Goal: Communication & Community: Answer question/provide support

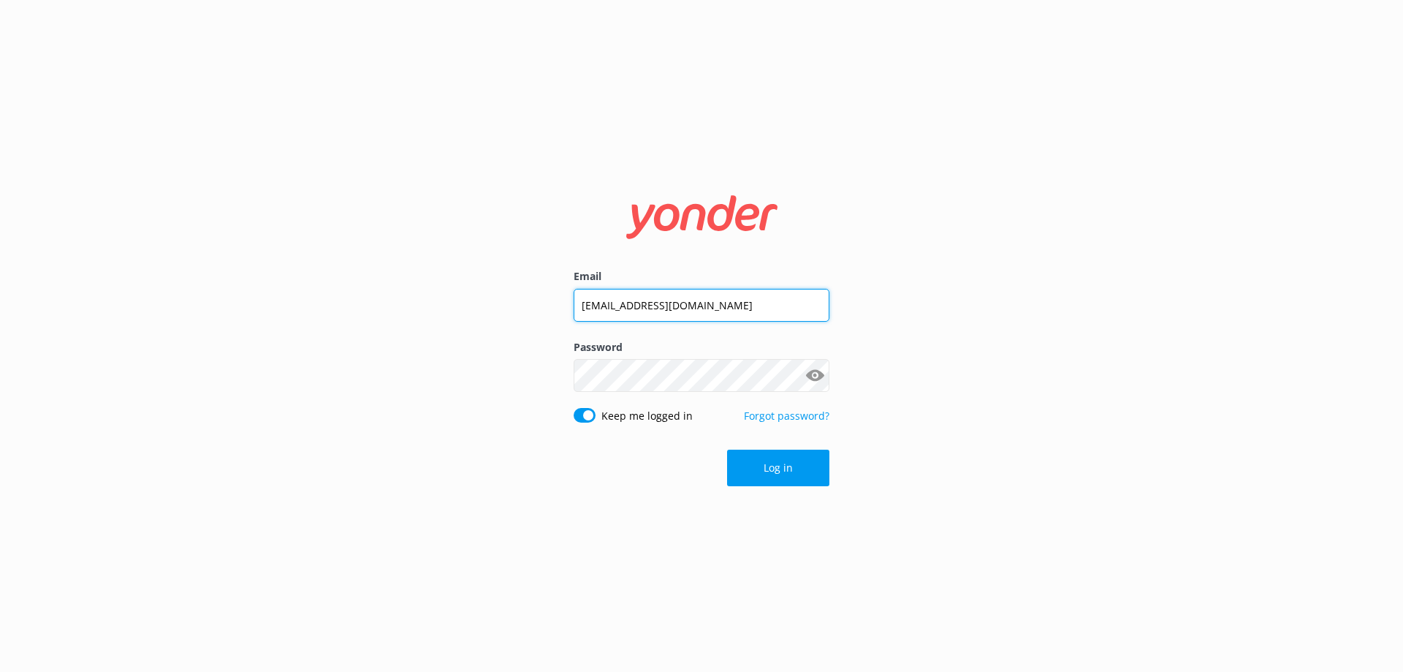
drag, startPoint x: 764, startPoint y: 311, endPoint x: 415, endPoint y: 340, distance: 350.5
click at [415, 340] on div "Email [EMAIL_ADDRESS][DOMAIN_NAME] Password Show password Keep me logged in For…" at bounding box center [701, 336] width 1403 height 672
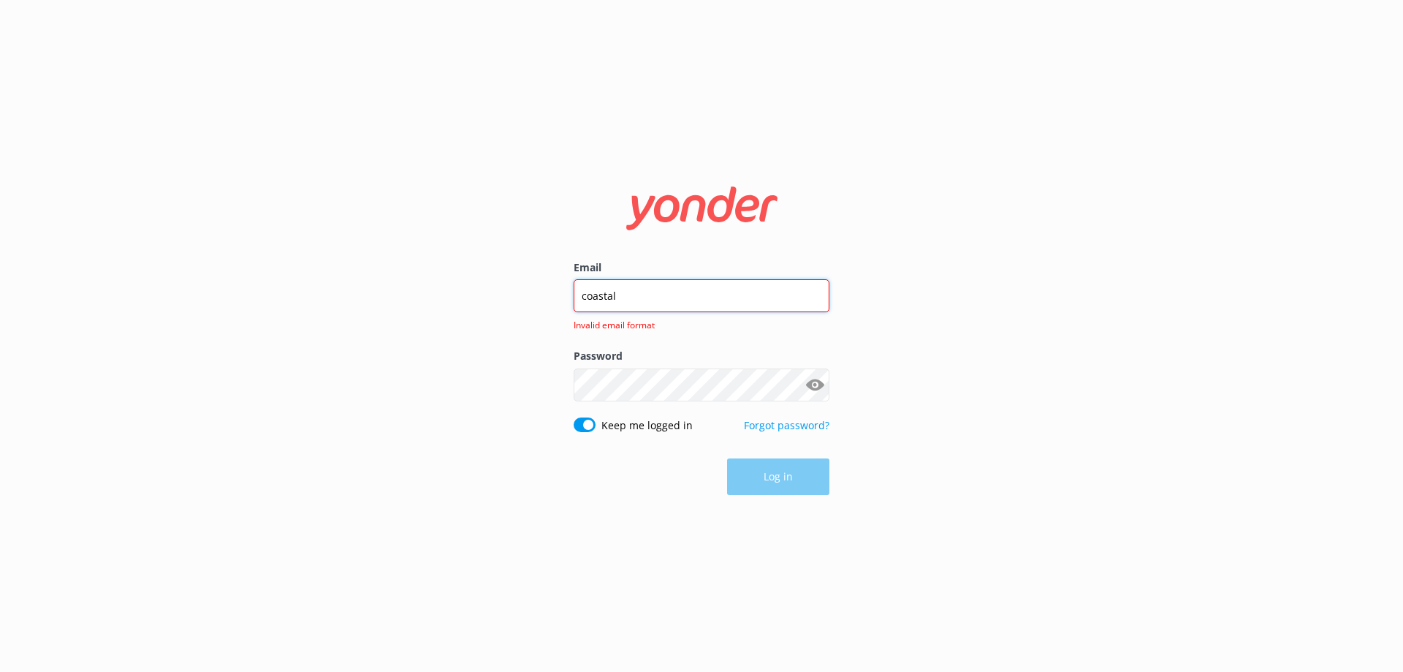
type input "[EMAIL_ADDRESS][DOMAIN_NAME]"
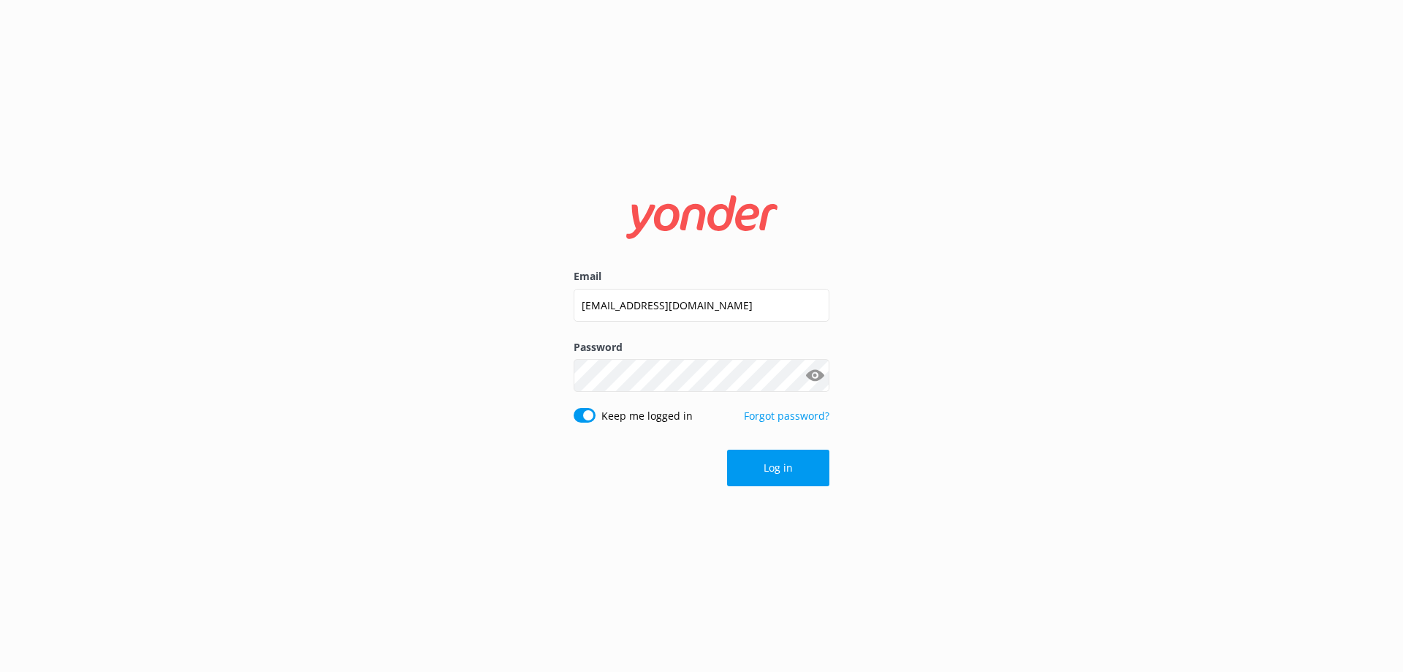
drag, startPoint x: 673, startPoint y: 358, endPoint x: 452, endPoint y: 406, distance: 226.5
click at [452, 406] on div "Email [EMAIL_ADDRESS][DOMAIN_NAME] Password Show password Keep me logged in For…" at bounding box center [701, 336] width 1403 height 672
click at [387, 390] on div "Email [EMAIL_ADDRESS][DOMAIN_NAME] Password Show password Keep me logged in For…" at bounding box center [701, 336] width 1403 height 672
click button "Log in" at bounding box center [778, 467] width 102 height 37
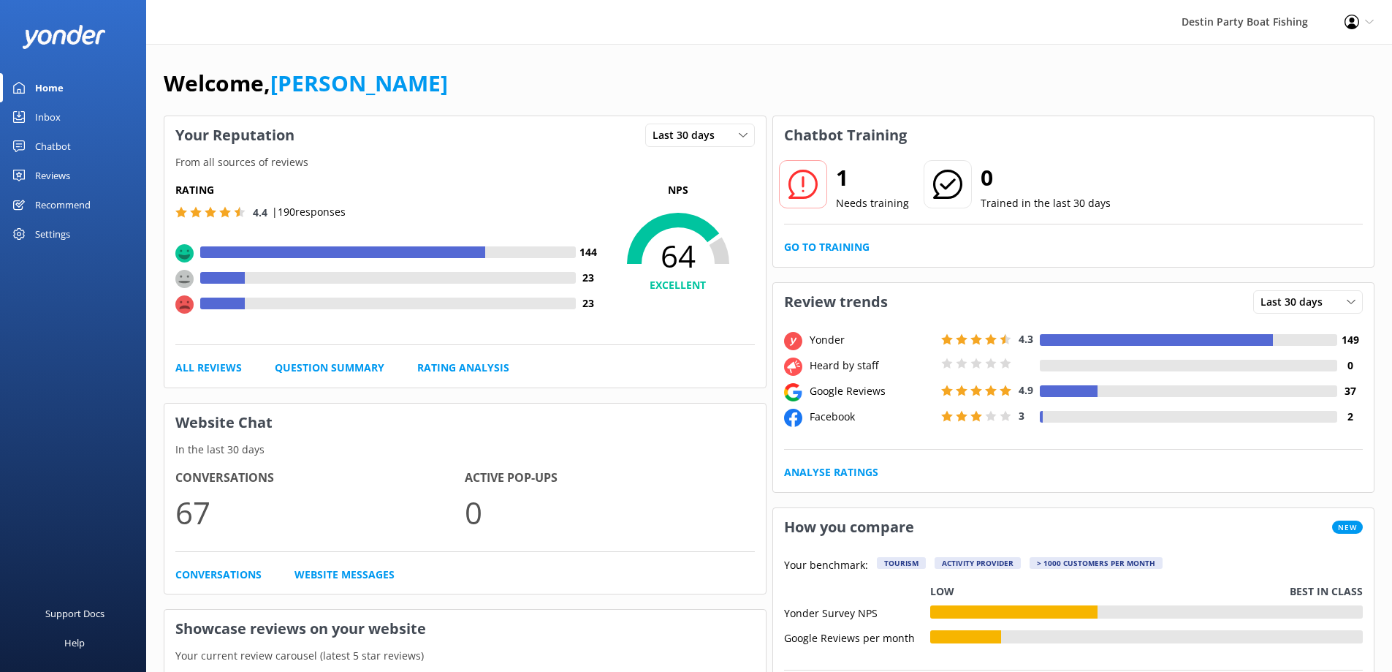
click at [49, 96] on div "Home" at bounding box center [49, 87] width 29 height 29
click at [48, 124] on div "Inbox" at bounding box center [48, 116] width 26 height 29
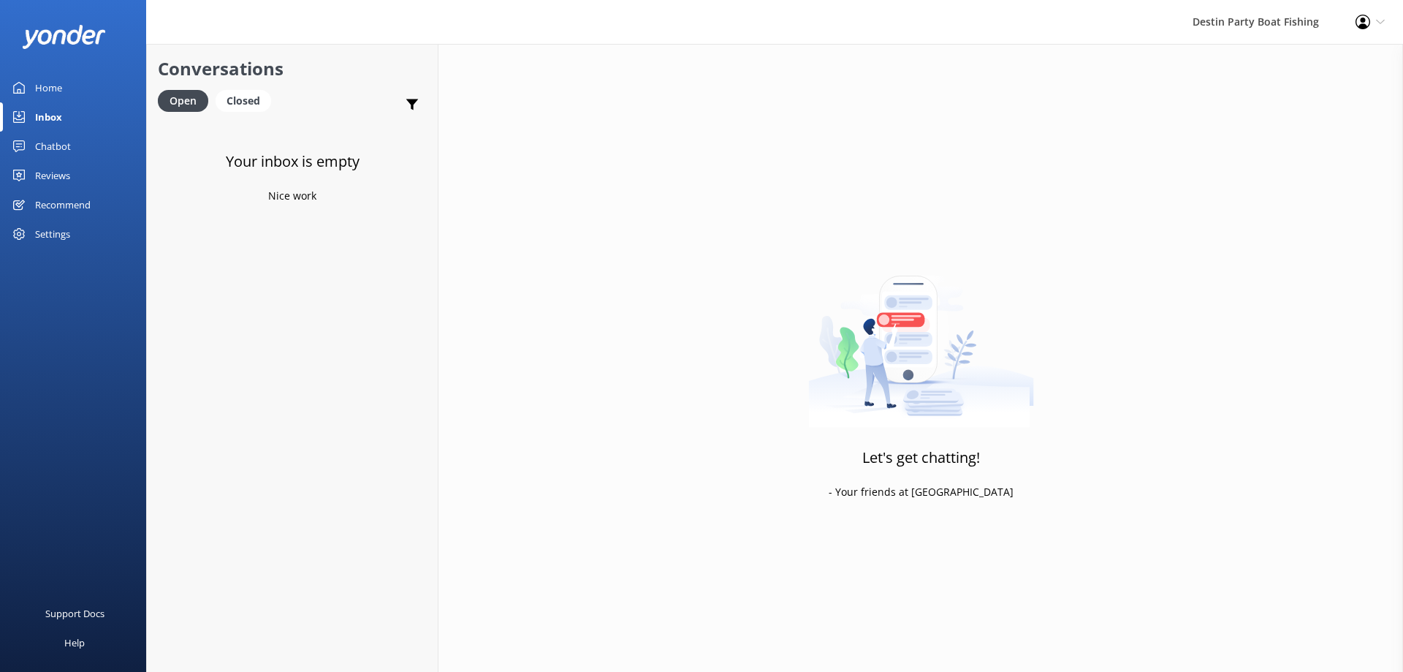
click at [43, 185] on div "Reviews" at bounding box center [52, 175] width 35 height 29
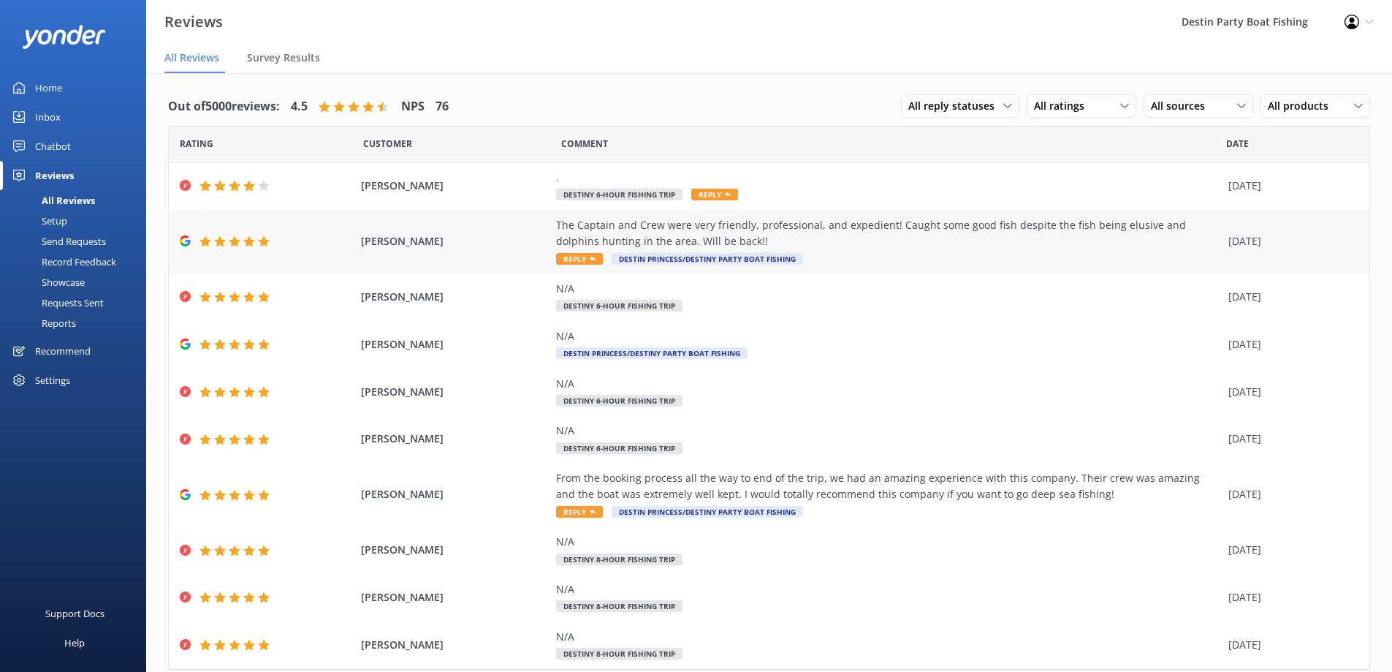
click at [935, 232] on div "The Captain and Crew were very friendly, professional, and expedient! Caught so…" at bounding box center [888, 233] width 665 height 33
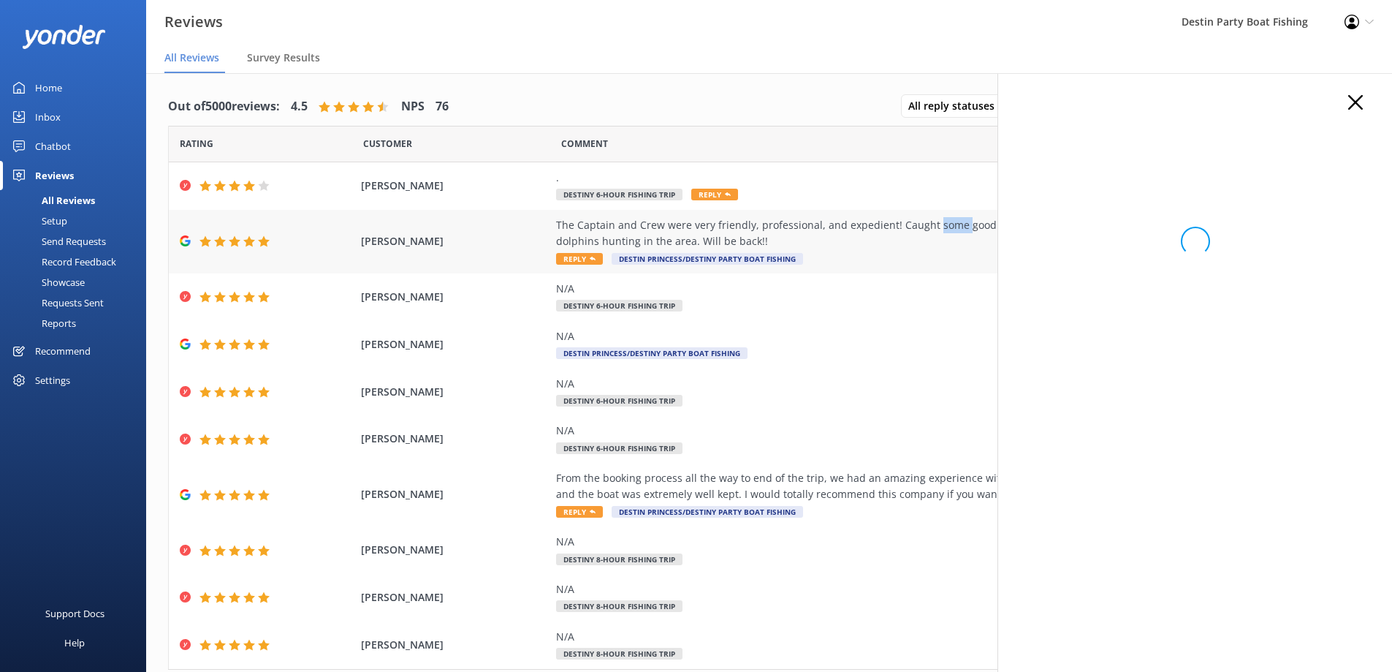
click at [935, 232] on div "The Captain and Crew were very friendly, professional, and expedient! Caught so…" at bounding box center [888, 233] width 665 height 33
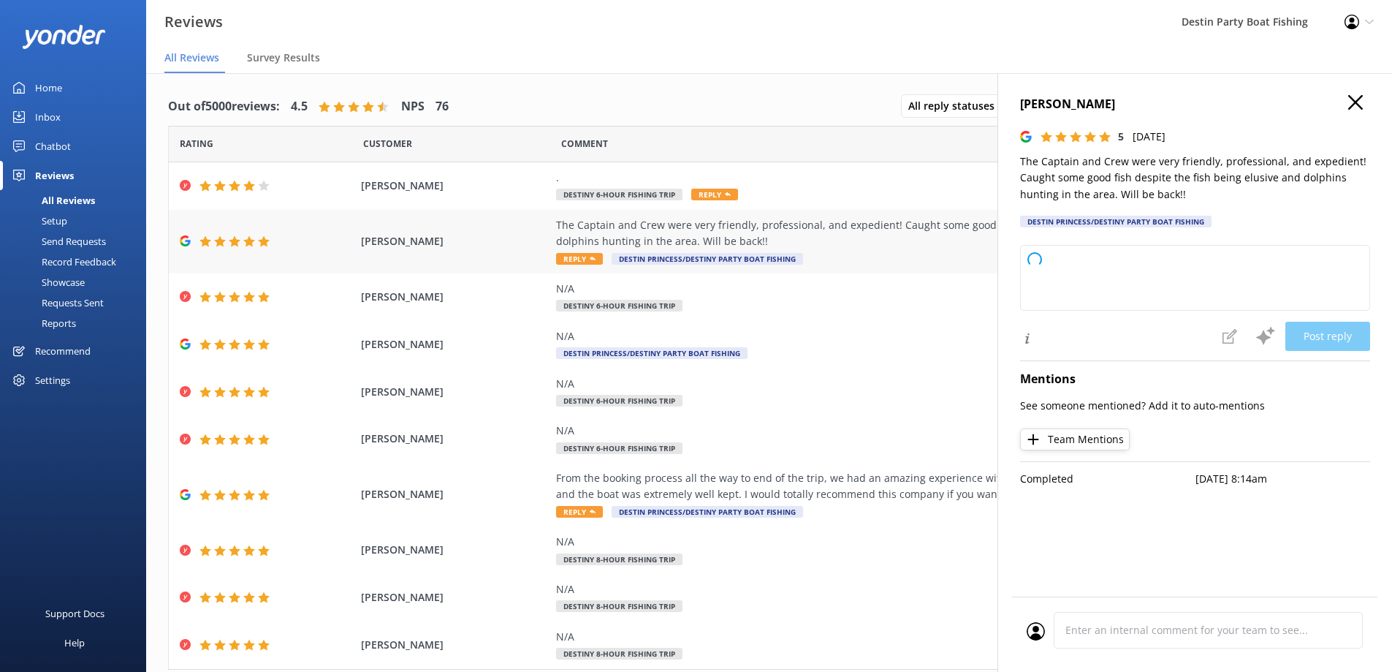
click at [973, 219] on div "The Captain and Crew were very friendly, professional, and expedient! Caught so…" at bounding box center [888, 233] width 665 height 33
type textarea "Thank you so much for your wonderful review! We're glad you had a great experie…"
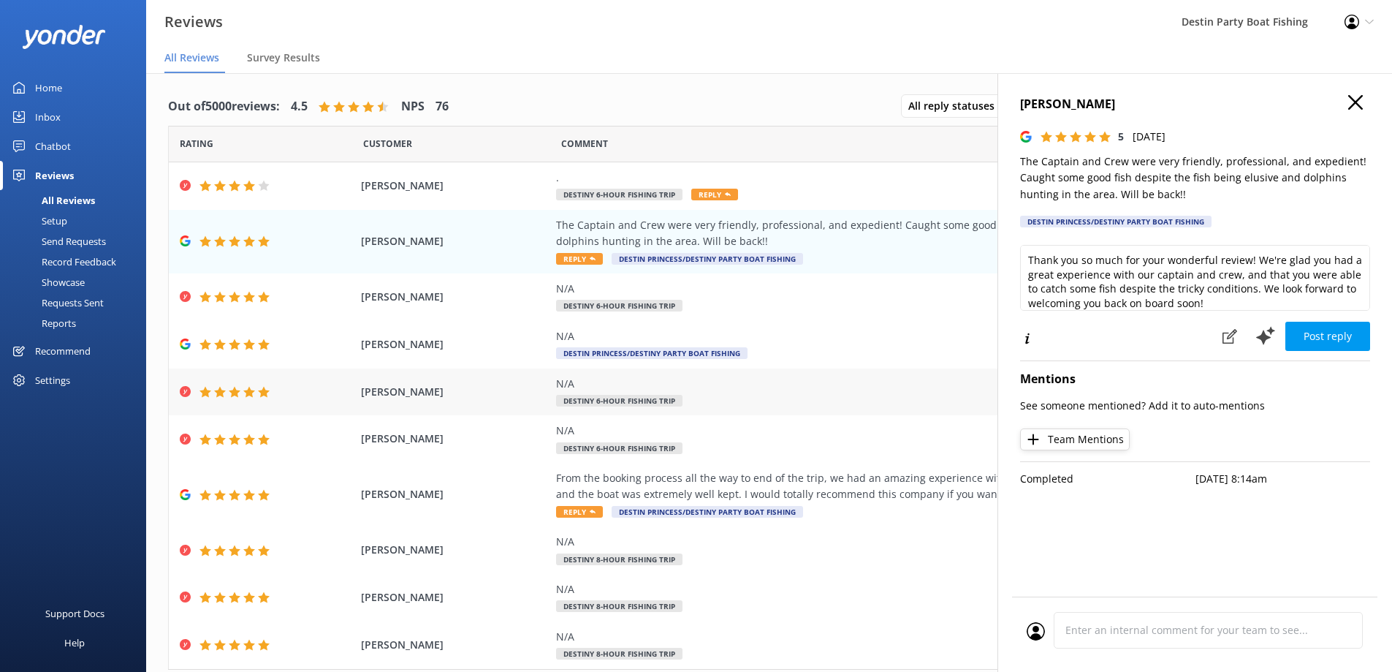
click at [732, 368] on div "[PERSON_NAME] N/A Destiny 6-Hour Fishing Trip [DATE]" at bounding box center [769, 392] width 1201 height 48
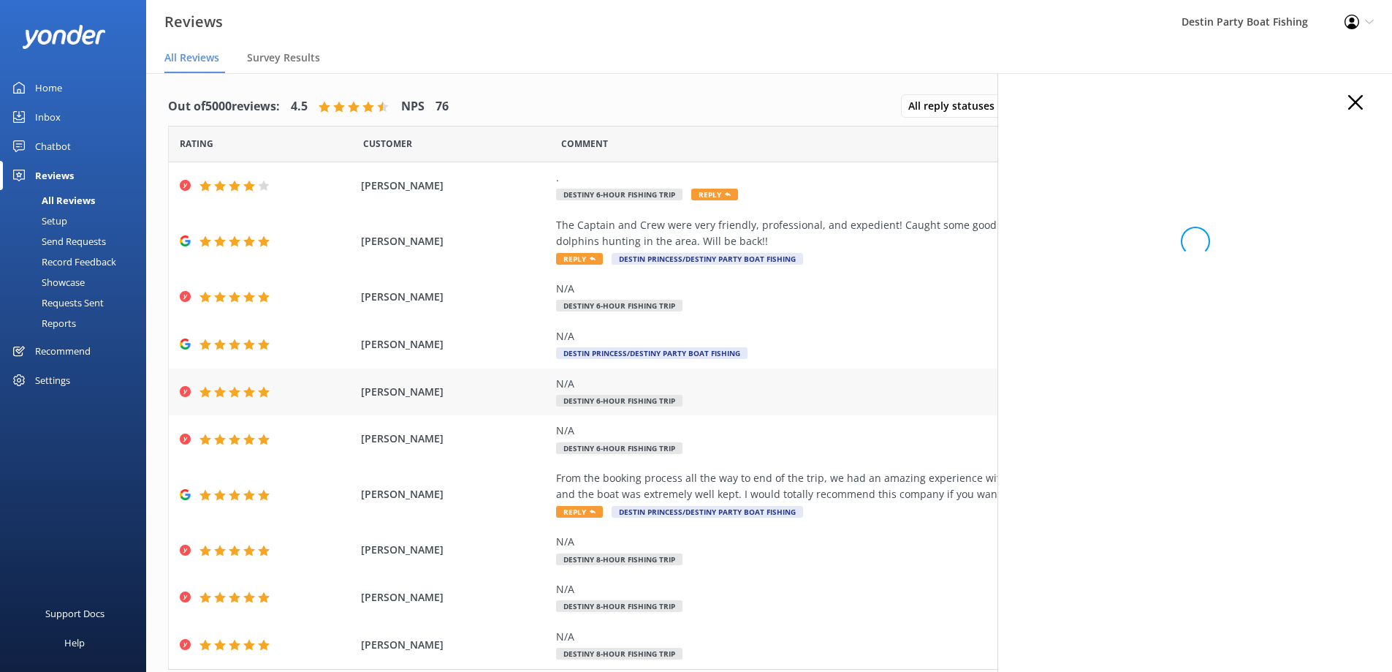
click at [732, 368] on div "[PERSON_NAME] N/A Destiny 6-Hour Fishing Trip [DATE]" at bounding box center [769, 392] width 1201 height 48
